Goal: Task Accomplishment & Management: Use online tool/utility

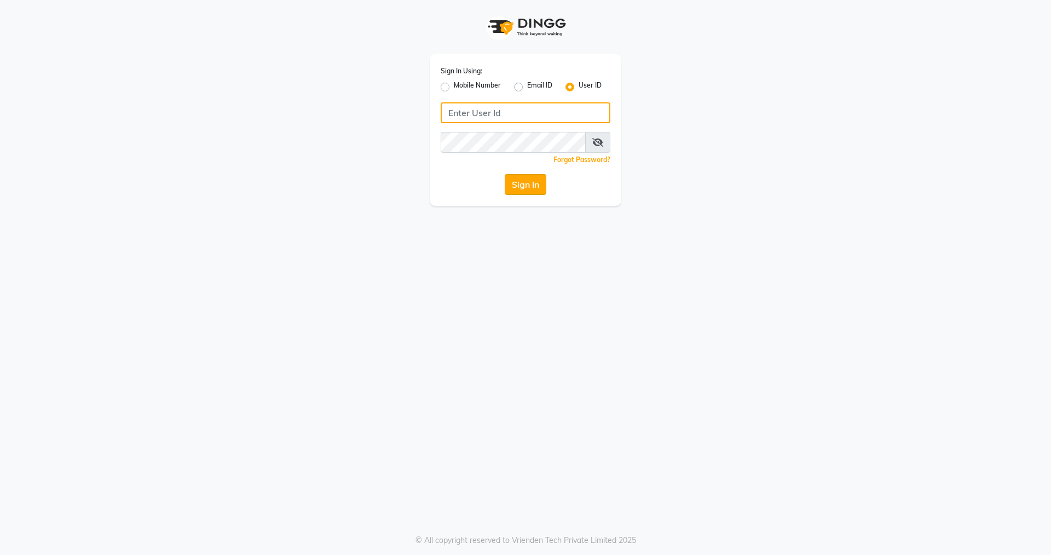
type input "nirrvana"
click at [528, 187] on button "Sign In" at bounding box center [526, 184] width 42 height 21
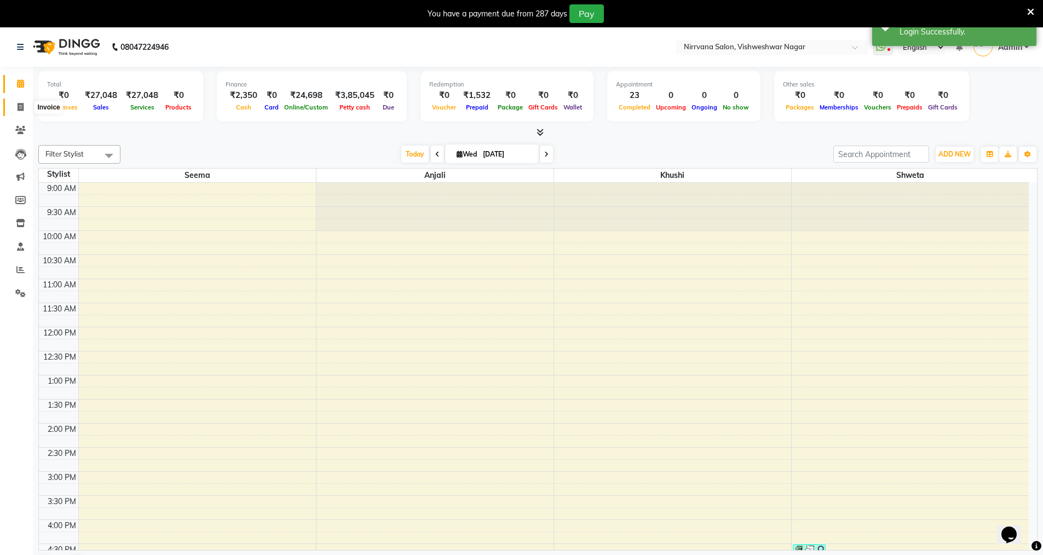
click at [22, 107] on icon at bounding box center [21, 107] width 6 height 8
select select "7167"
select select "service"
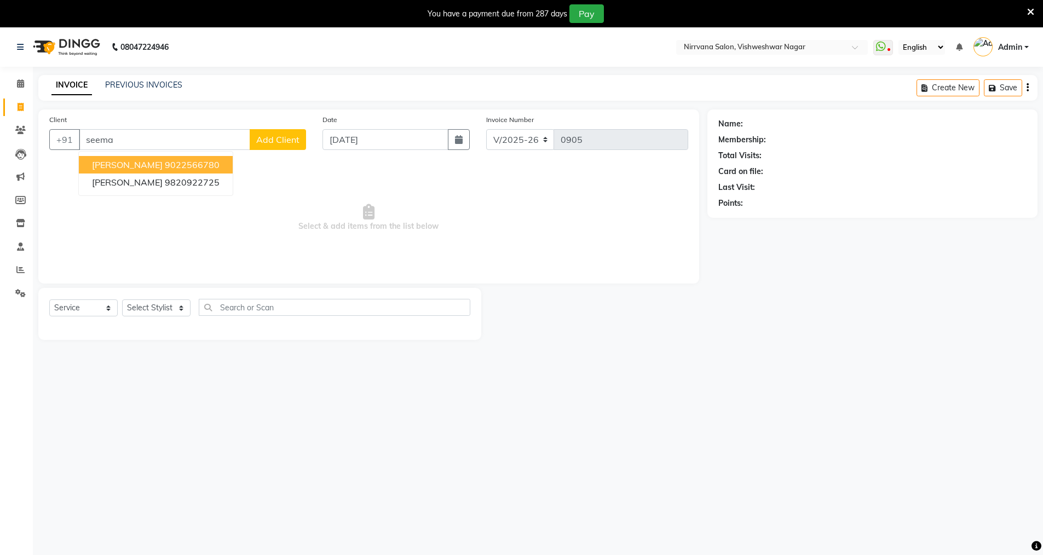
click at [204, 168] on ngb-highlight "9022566780" at bounding box center [192, 164] width 55 height 11
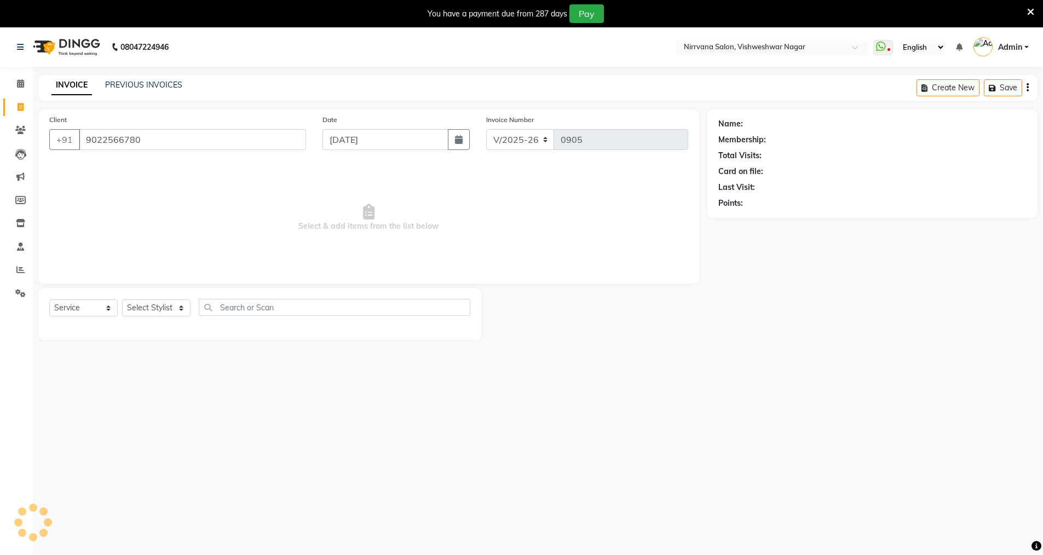
type input "9022566780"
select select "2: Object"
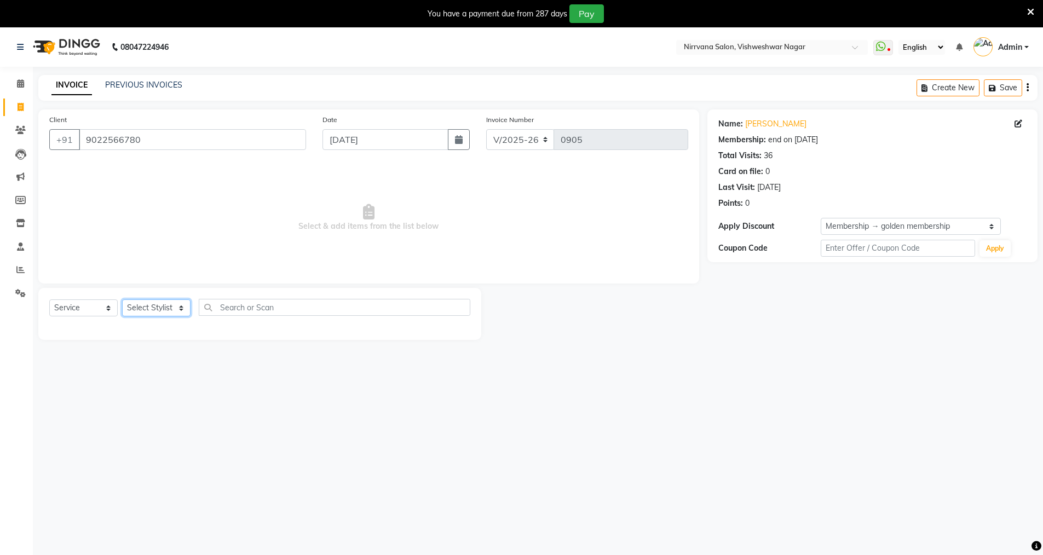
click at [180, 308] on select "Select Stylist [PERSON_NAME] [PERSON_NAME] [PERSON_NAME]" at bounding box center [156, 307] width 68 height 17
select select "88264"
click at [122, 299] on select "Select Stylist [PERSON_NAME] [PERSON_NAME] [PERSON_NAME]" at bounding box center [156, 307] width 68 height 17
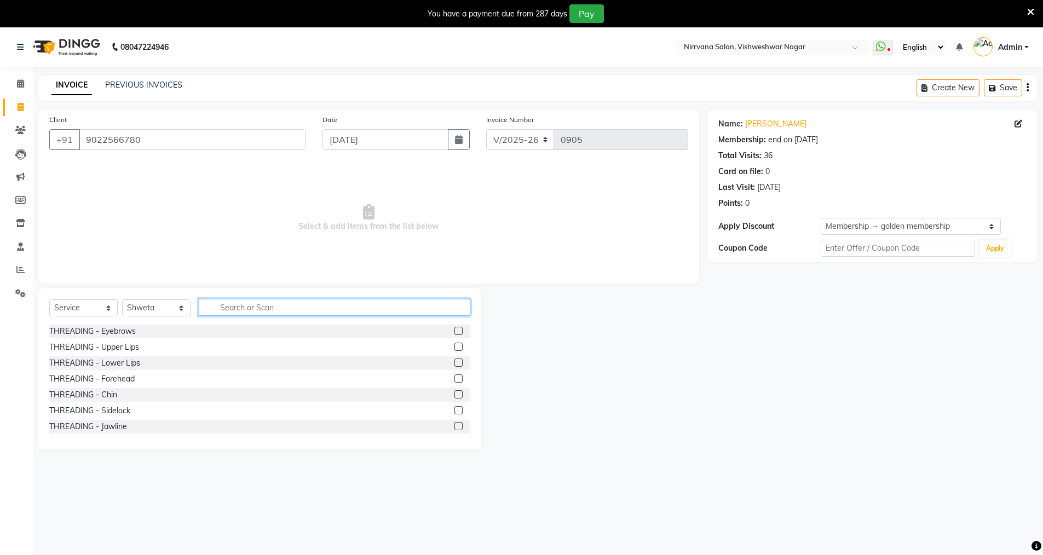
click at [220, 304] on input "text" at bounding box center [334, 307] width 271 height 17
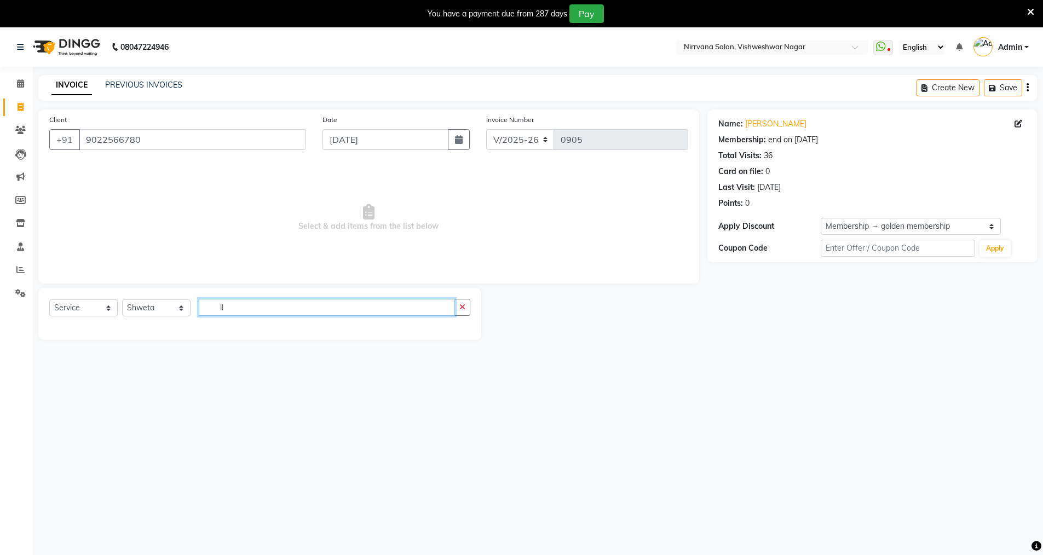
type input "l"
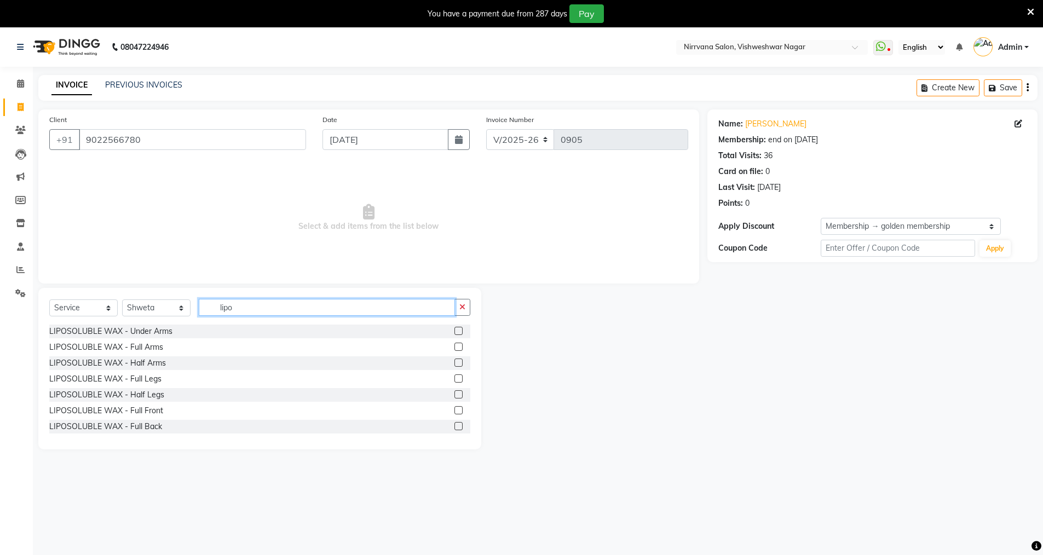
type input "lipo"
click at [454, 380] on label at bounding box center [458, 378] width 8 height 8
click at [454, 380] on input "checkbox" at bounding box center [457, 378] width 7 height 7
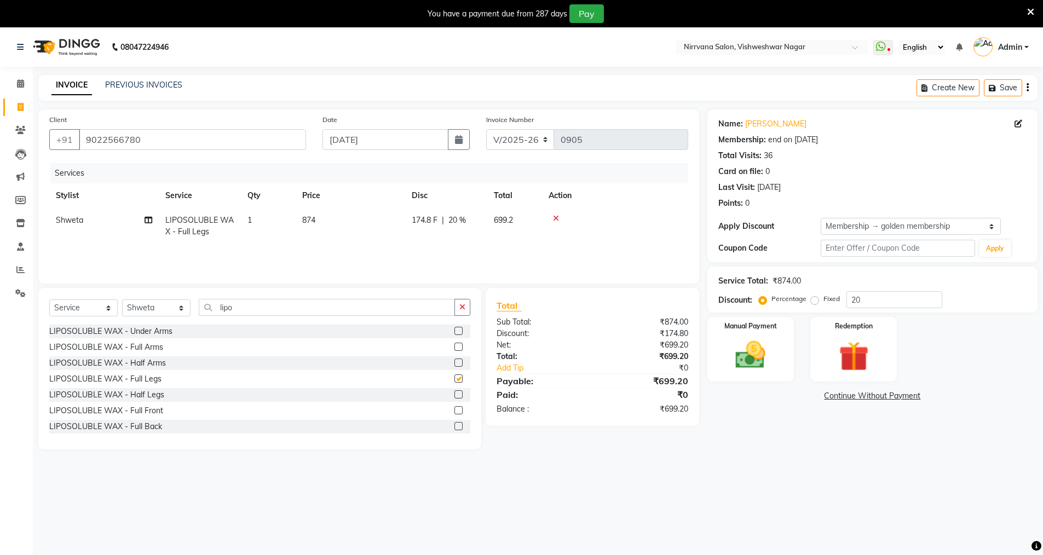
checkbox input "false"
click at [870, 302] on input "20" at bounding box center [894, 299] width 96 height 17
type input "2"
type input "0"
drag, startPoint x: 864, startPoint y: 423, endPoint x: 865, endPoint y: 429, distance: 6.8
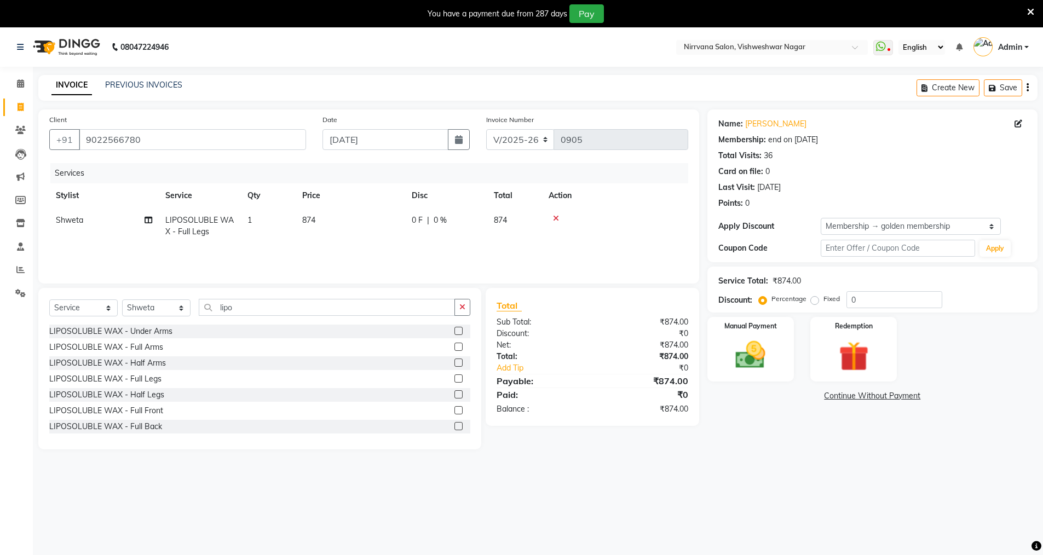
click at [864, 425] on div "Name: [PERSON_NAME] Membership: end on [DATE] Total Visits: 36 Card on file: 0 …" at bounding box center [876, 279] width 338 height 340
click at [454, 426] on label at bounding box center [458, 426] width 8 height 8
click at [454, 426] on input "checkbox" at bounding box center [457, 426] width 7 height 7
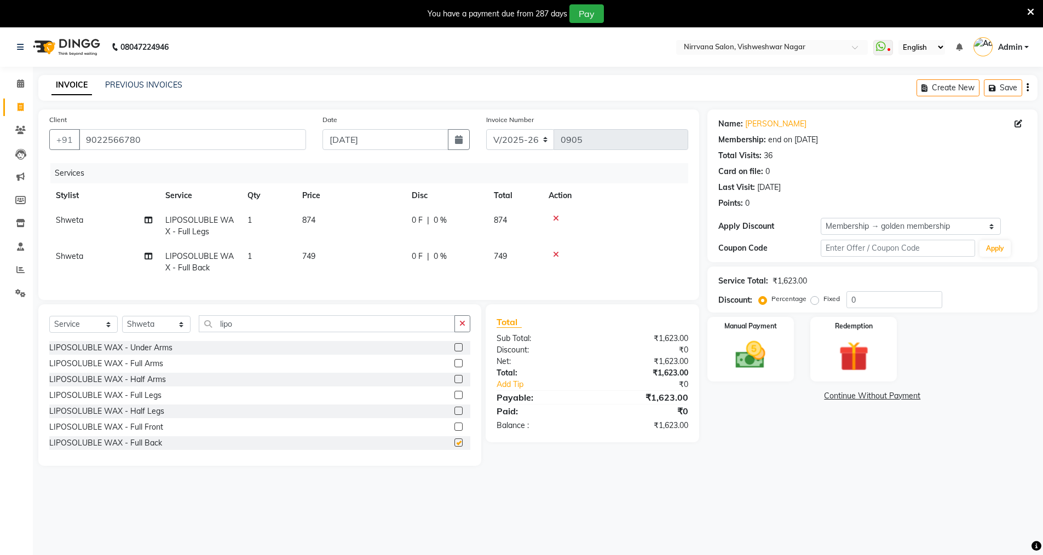
checkbox input "false"
click at [454, 351] on label at bounding box center [458, 347] width 8 height 8
click at [454, 351] on input "checkbox" at bounding box center [457, 347] width 7 height 7
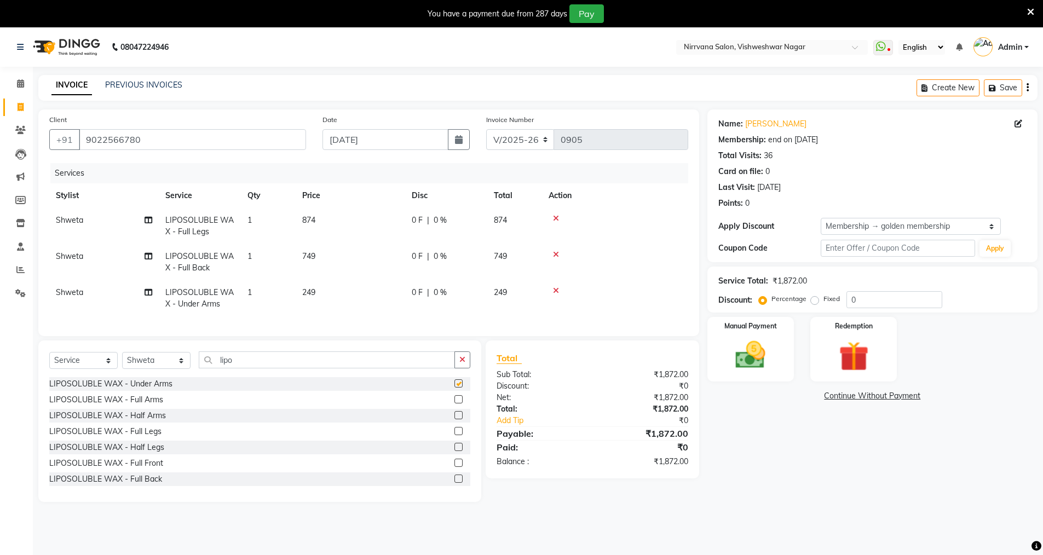
checkbox input "false"
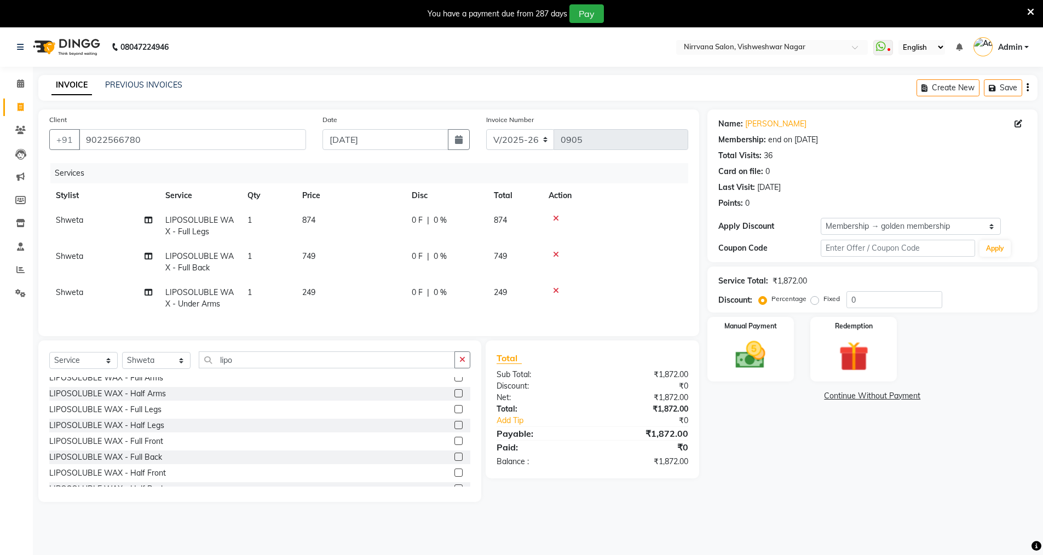
scroll to position [44, 0]
click at [454, 487] on label at bounding box center [458, 482] width 8 height 8
click at [454, 487] on input "checkbox" at bounding box center [457, 482] width 7 height 7
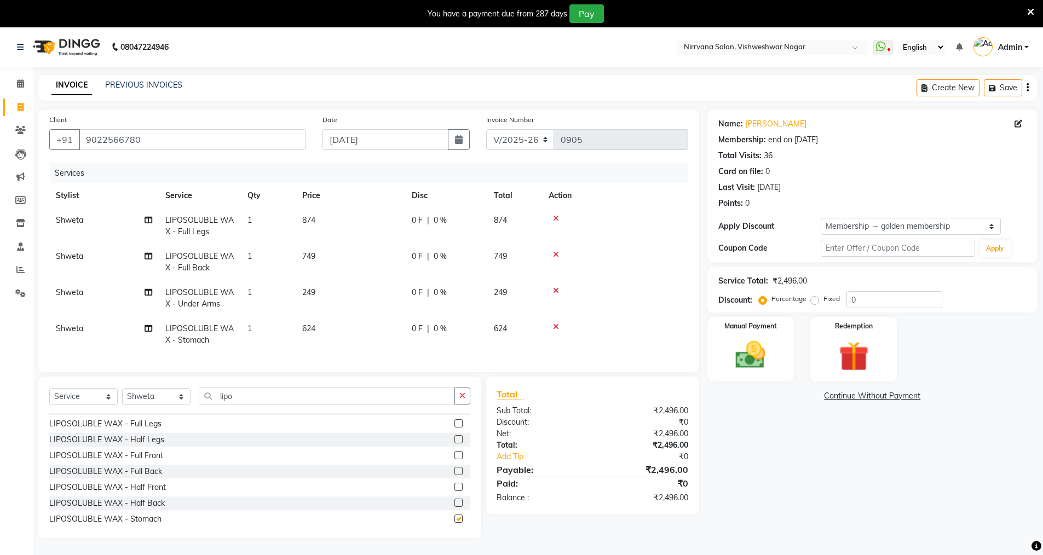
checkbox input "false"
click at [746, 353] on img at bounding box center [750, 355] width 50 height 36
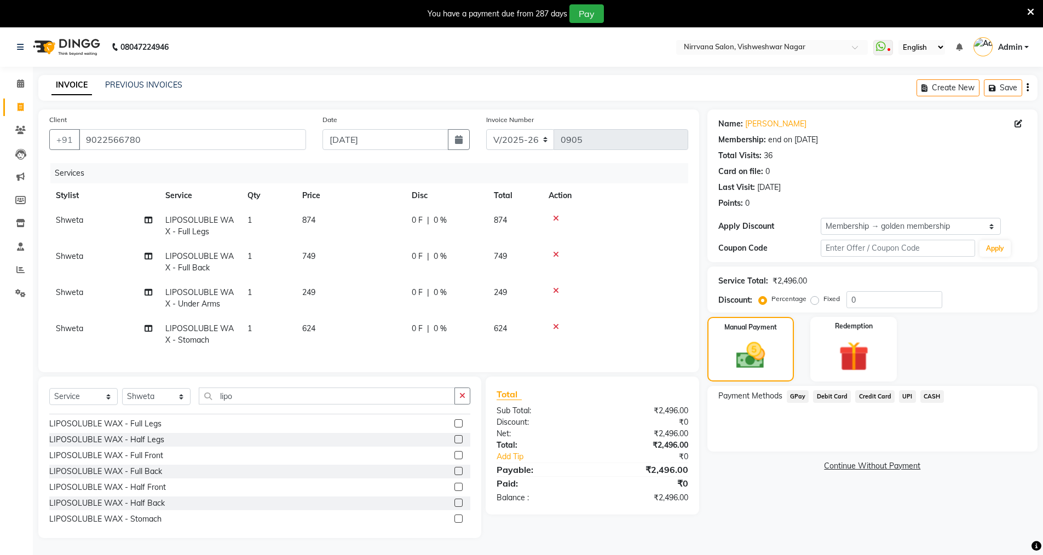
click at [795, 398] on span "GPay" at bounding box center [798, 396] width 22 height 13
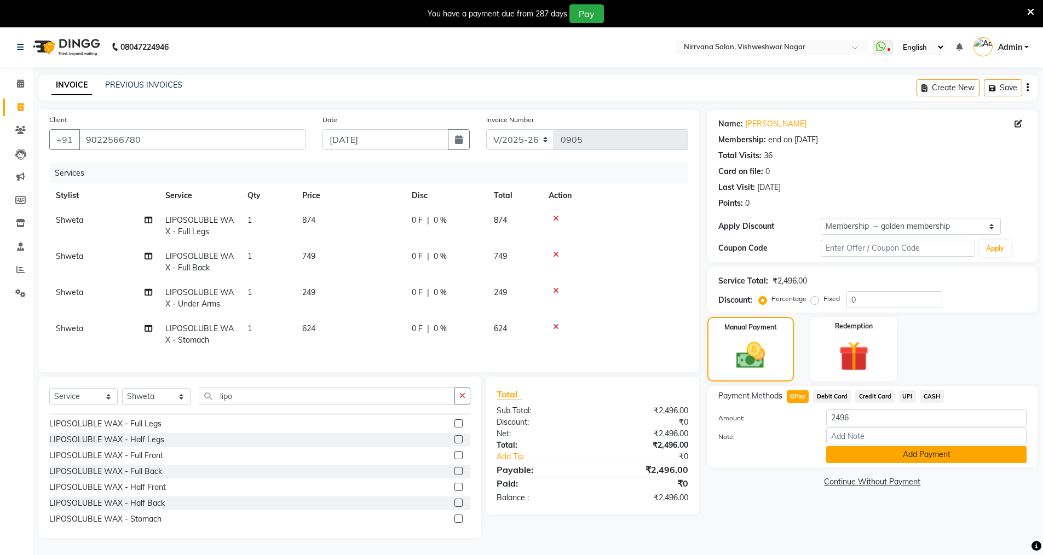
click at [860, 453] on button "Add Payment" at bounding box center [926, 454] width 200 height 17
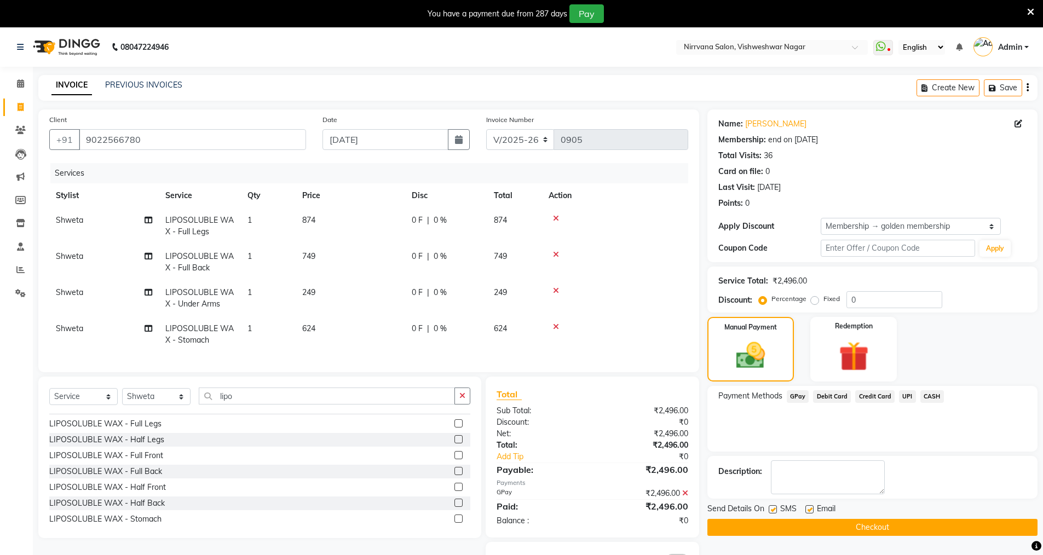
click at [773, 508] on label at bounding box center [773, 509] width 8 height 8
click at [773, 508] on input "checkbox" at bounding box center [772, 509] width 7 height 7
checkbox input "false"
click at [808, 507] on label at bounding box center [809, 509] width 8 height 8
click at [808, 507] on input "checkbox" at bounding box center [808, 509] width 7 height 7
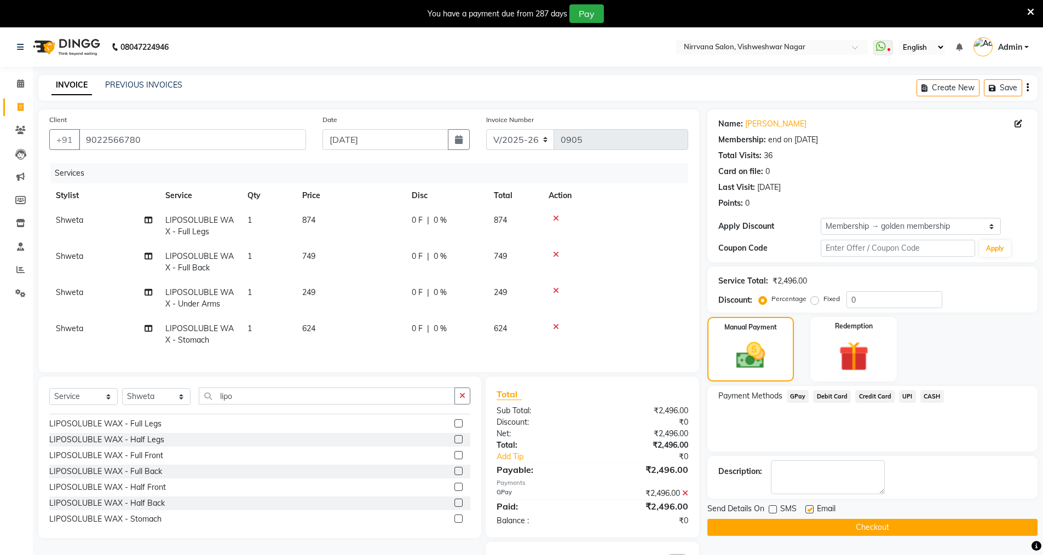
checkbox input "false"
click at [842, 528] on button "Checkout" at bounding box center [872, 527] width 330 height 17
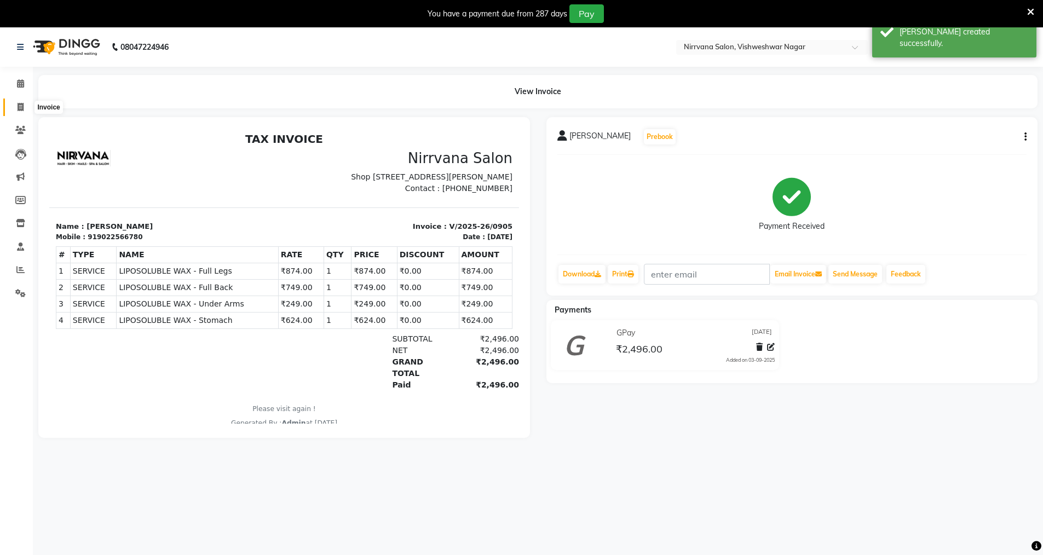
click at [22, 107] on icon at bounding box center [21, 107] width 6 height 8
select select "7167"
select select "service"
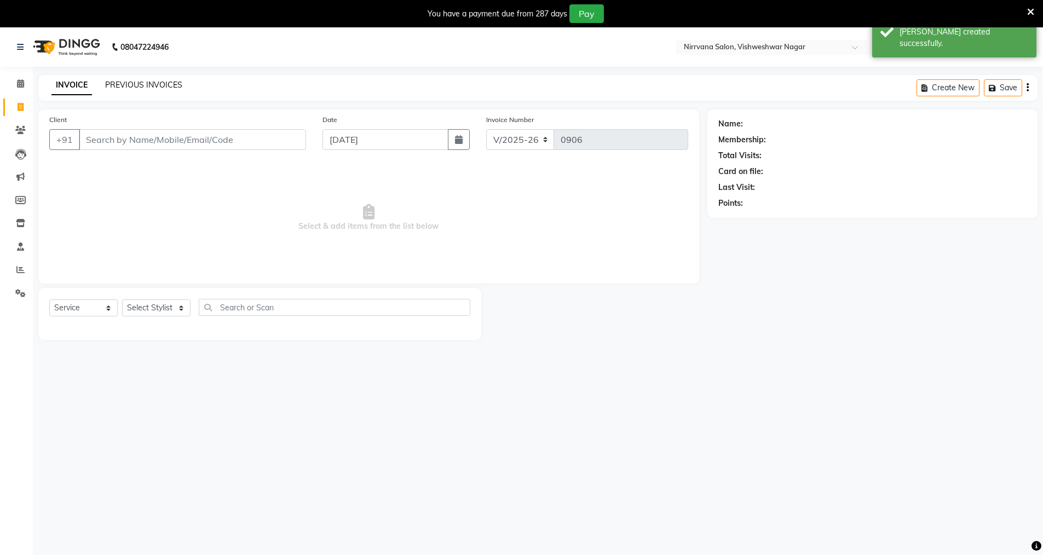
click at [170, 85] on link "PREVIOUS INVOICES" at bounding box center [143, 85] width 77 height 10
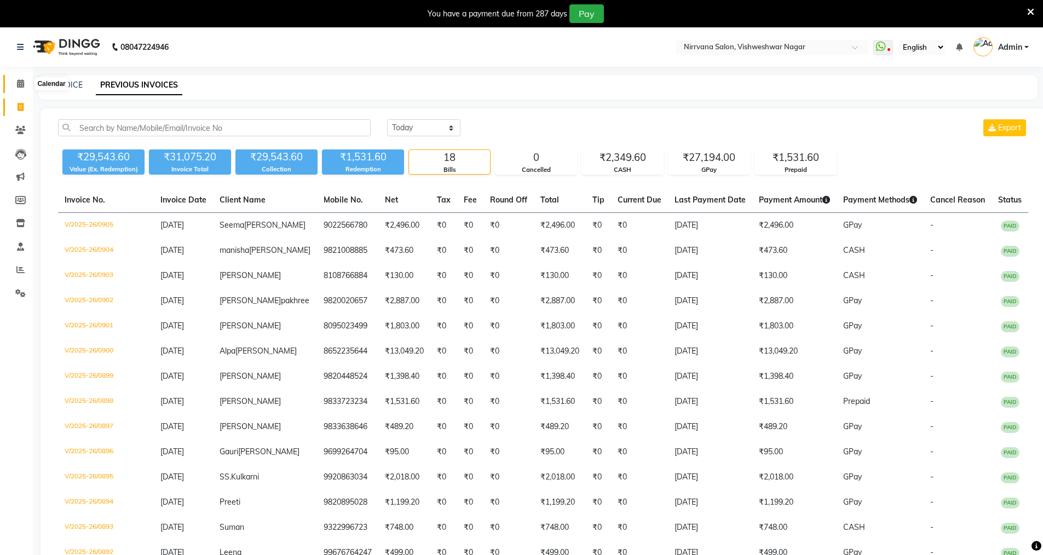
click at [24, 84] on icon at bounding box center [20, 83] width 7 height 8
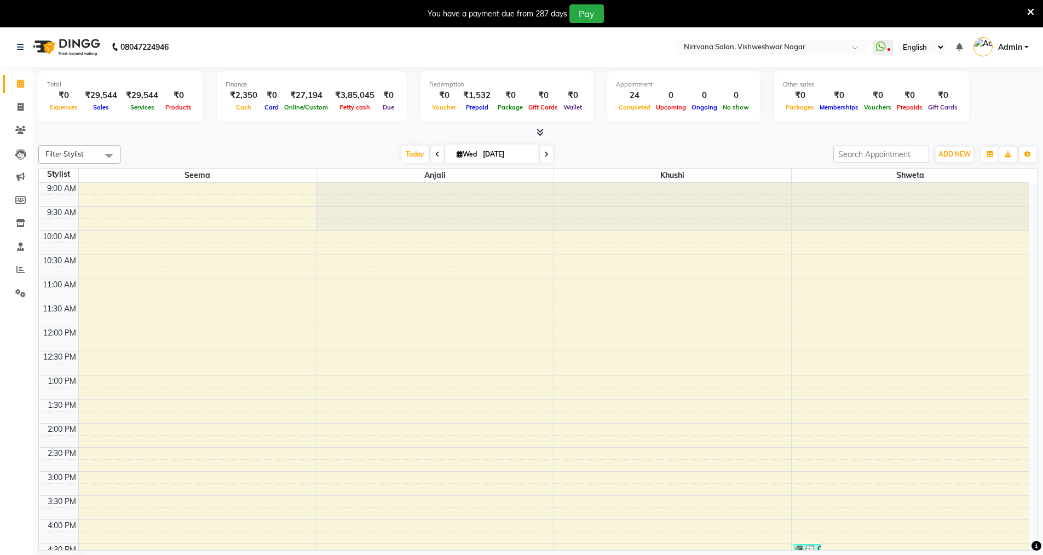
click at [1031, 10] on icon at bounding box center [1030, 12] width 7 height 10
